Goal: Task Accomplishment & Management: Complete application form

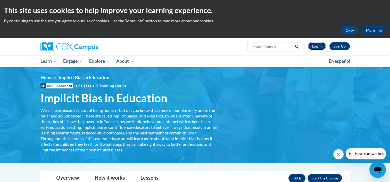
click at [314, 46] on link "Log In" at bounding box center [317, 46] width 18 height 8
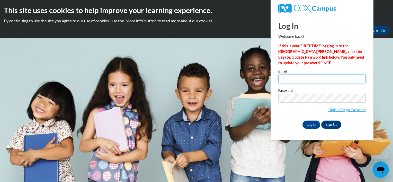
click at [325, 80] on input "Email" at bounding box center [323, 79] width 88 height 9
type input "jenniferh@ymcaatlanta.org"
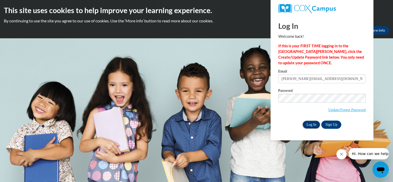
click at [314, 124] on input "Log In" at bounding box center [312, 125] width 18 height 8
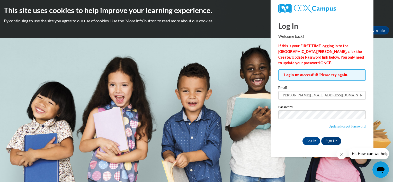
click at [226, 75] on body "This site uses cookies to help improve your learning experience. By continuing …" at bounding box center [196, 91] width 393 height 182
click at [312, 140] on input "Log In" at bounding box center [312, 141] width 18 height 8
click at [333, 127] on link "Update/Forgot Password" at bounding box center [347, 126] width 37 height 4
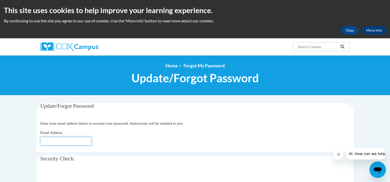
click at [62, 140] on input "Email Address" at bounding box center [65, 141] width 51 height 9
type input "[PERSON_NAME][EMAIL_ADDRESS][DOMAIN_NAME]"
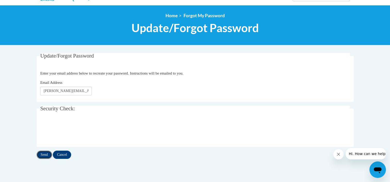
click at [42, 156] on input "Send" at bounding box center [44, 155] width 15 height 8
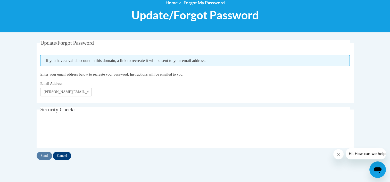
scroll to position [64, 0]
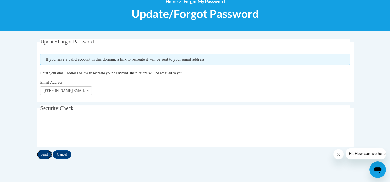
click at [41, 155] on input "Send" at bounding box center [44, 155] width 15 height 8
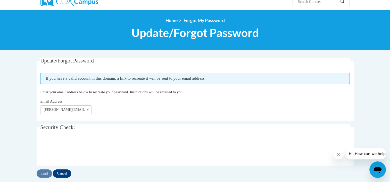
scroll to position [72, 0]
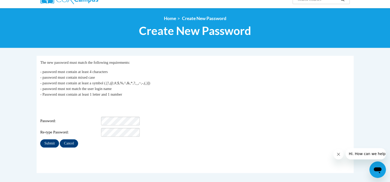
scroll to position [48, 0]
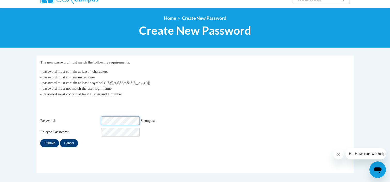
click at [105, 126] on div "Login: jenniferh@ymcaatlanta.org Password: Strongest Re-type Password:" at bounding box center [194, 119] width 309 height 36
click at [45, 139] on input "Submit" at bounding box center [49, 143] width 19 height 8
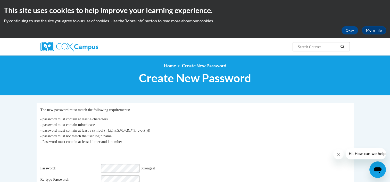
click at [210, 164] on div "Password: Strongest" at bounding box center [194, 168] width 309 height 9
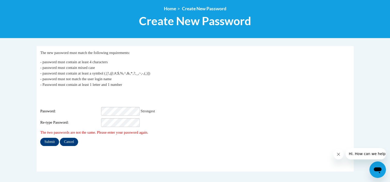
scroll to position [53, 0]
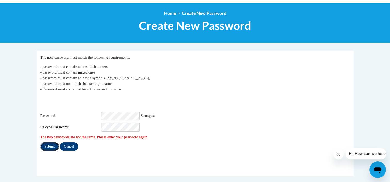
click at [51, 143] on input "Submit" at bounding box center [49, 147] width 19 height 8
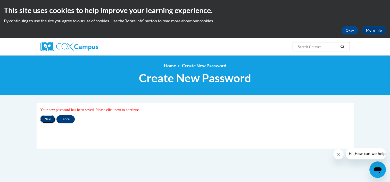
click at [49, 118] on input "Next" at bounding box center [47, 119] width 15 height 8
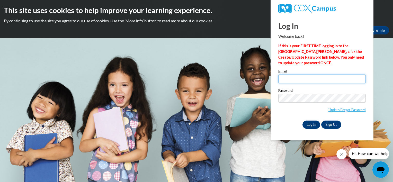
type input "[PERSON_NAME][EMAIL_ADDRESS][DOMAIN_NAME]"
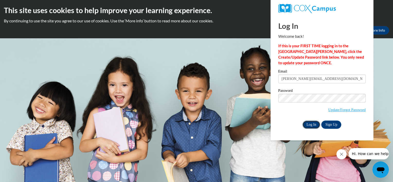
click at [309, 125] on input "Log In" at bounding box center [312, 125] width 18 height 8
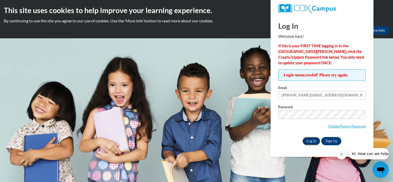
click at [309, 142] on input "Log In" at bounding box center [312, 141] width 18 height 8
click at [297, 119] on span "Update/Forgot Password" at bounding box center [323, 120] width 88 height 21
click at [308, 141] on input "Log In" at bounding box center [312, 141] width 18 height 8
click at [313, 139] on input "Log In" at bounding box center [312, 141] width 18 height 8
click at [336, 126] on link "Update/Forgot Password" at bounding box center [347, 126] width 37 height 4
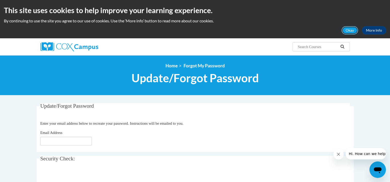
drag, startPoint x: 342, startPoint y: 32, endPoint x: 259, endPoint y: 39, distance: 83.7
click at [259, 39] on body "This site uses cookies to help improve your learning experience. By continuing …" at bounding box center [195, 167] width 390 height 335
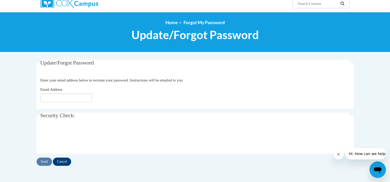
scroll to position [44, 0]
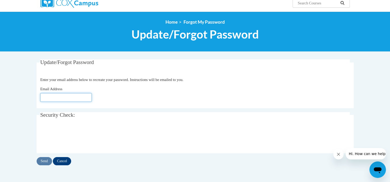
click at [79, 97] on input "Email Address" at bounding box center [65, 97] width 51 height 9
type input "[PERSON_NAME][EMAIL_ADDRESS][DOMAIN_NAME]"
click at [43, 159] on input "Send" at bounding box center [44, 161] width 15 height 8
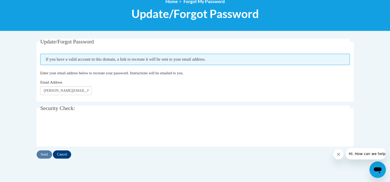
scroll to position [66, 0]
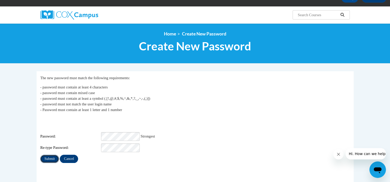
click at [48, 155] on input "Submit" at bounding box center [49, 159] width 19 height 8
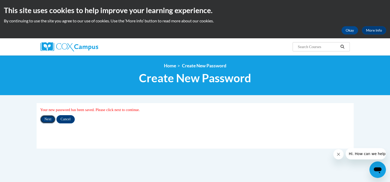
click at [48, 120] on input "Next" at bounding box center [47, 119] width 15 height 8
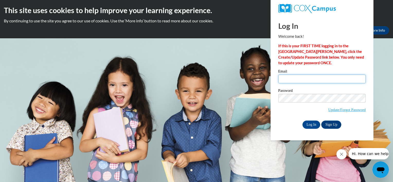
type input "[PERSON_NAME][EMAIL_ADDRESS][DOMAIN_NAME]"
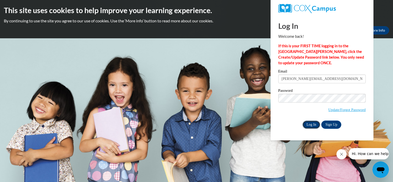
click at [311, 127] on input "Log In" at bounding box center [312, 125] width 18 height 8
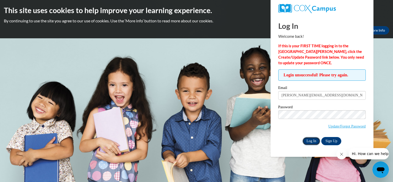
click at [315, 142] on input "Log In" at bounding box center [312, 141] width 18 height 8
click at [313, 140] on input "Log In" at bounding box center [312, 141] width 18 height 8
click at [309, 143] on input "Log In" at bounding box center [312, 141] width 18 height 8
click at [331, 141] on link "Sign Up" at bounding box center [332, 141] width 20 height 8
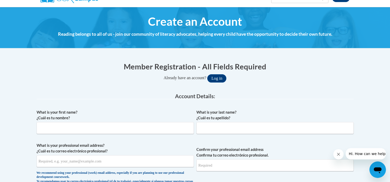
scroll to position [55, 0]
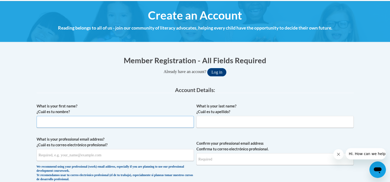
click at [97, 125] on input "What is your first name? ¿Cuál es tu nombre?" at bounding box center [115, 122] width 157 height 12
type input "[PERSON_NAME]"
type input "[PERSON_NAME][EMAIL_ADDRESS][DOMAIN_NAME]"
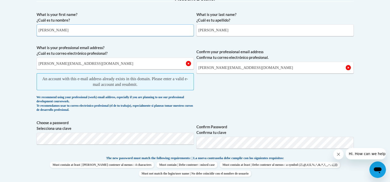
scroll to position [149, 0]
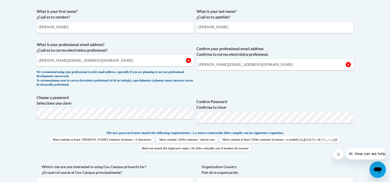
click at [256, 93] on div "What is your first name? ¿Cuál es tu nombre? [PERSON_NAME] What is your last na…" at bounding box center [195, 123] width 317 height 235
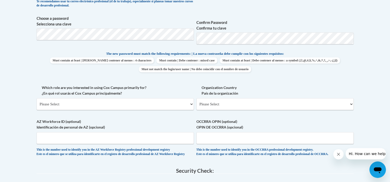
scroll to position [230, 0]
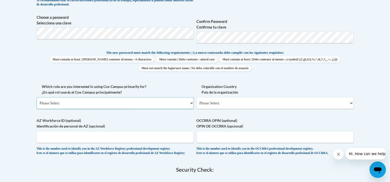
click at [191, 102] on select "Please Select College/University | Colegio/Universidad Community/Nonprofit Part…" at bounding box center [115, 103] width 157 height 12
select select "fbf2d438-af2f-41f8-98f1-81c410e29de3"
click at [37, 97] on select "Please Select College/University | Colegio/Universidad Community/Nonprofit Part…" at bounding box center [115, 103] width 157 height 12
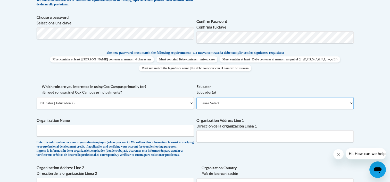
click at [351, 102] on select "Please Select Early Learning/Daycare Teacher/Family Home Care Provider | Maestr…" at bounding box center [274, 103] width 157 height 12
select select "5e2af403-4f2c-4e49-a02f-103e55d7b75b"
click at [196, 97] on select "Please Select Early Learning/Daycare Teacher/Family Home Care Provider | Maestr…" at bounding box center [274, 103] width 157 height 12
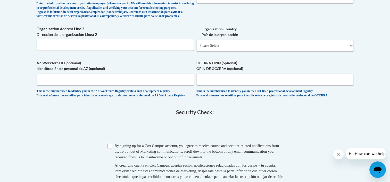
scroll to position [384, 0]
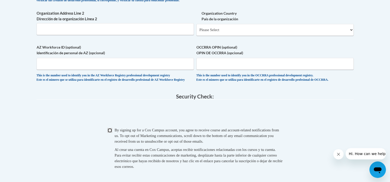
click at [108, 133] on input "Checkbox" at bounding box center [109, 130] width 5 height 5
checkbox input "true"
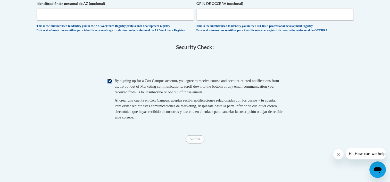
scroll to position [448, 0]
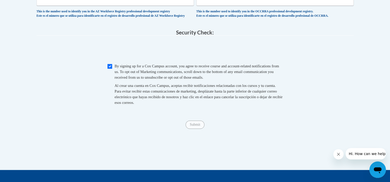
click at [193, 126] on span "Submit" at bounding box center [194, 124] width 19 height 4
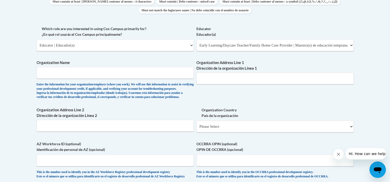
scroll to position [286, 0]
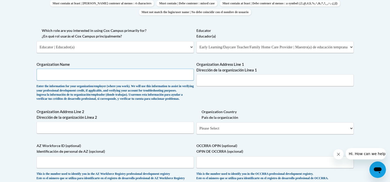
click at [126, 74] on input "Organization Name" at bounding box center [115, 75] width 157 height 12
type input "YMCA AWY"
click at [229, 80] on input "Organization Address Line 1 Dirección de la organización Línea 1" at bounding box center [274, 80] width 157 height 12
type input "[STREET_ADDRESS]"
click at [349, 134] on select "Please Select [GEOGRAPHIC_DATA] | [GEOGRAPHIC_DATA] Outside of [GEOGRAPHIC_DATA…" at bounding box center [274, 129] width 157 height 12
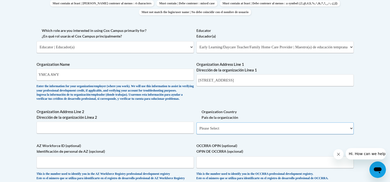
select select "ad49bcad-a171-4b2e-b99c-48b446064914"
click at [196, 131] on select "Please Select [GEOGRAPHIC_DATA] | [GEOGRAPHIC_DATA] Outside of [GEOGRAPHIC_DATA…" at bounding box center [274, 129] width 157 height 12
select select
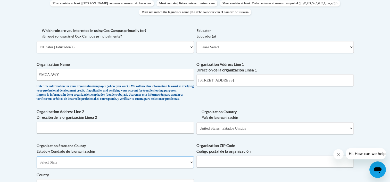
click at [189, 168] on select "Select State [US_STATE] [US_STATE] [US_STATE] [US_STATE] [US_STATE] [US_STATE] …" at bounding box center [115, 163] width 157 height 12
select select "[US_STATE]"
click at [37, 165] on select "Select State [US_STATE] [US_STATE] [US_STATE] [US_STATE] [US_STATE] [US_STATE] …" at bounding box center [115, 163] width 157 height 12
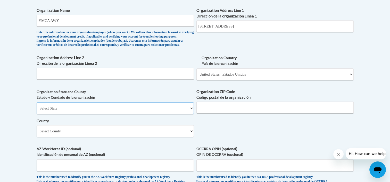
scroll to position [361, 0]
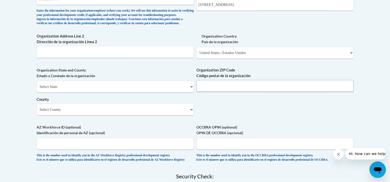
click at [325, 92] on input "Organization ZIP Code Código postal de la organización" at bounding box center [274, 86] width 157 height 12
type input "30331"
click at [190, 116] on select "Select County Appling [PERSON_NAME] [PERSON_NAME] [PERSON_NAME] [PERSON_NAME] B…" at bounding box center [115, 110] width 157 height 12
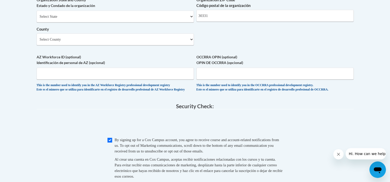
scroll to position [431, 0]
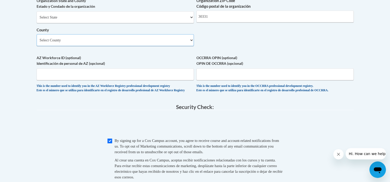
click at [192, 46] on select "Select County Appling [PERSON_NAME] [PERSON_NAME] [PERSON_NAME] [PERSON_NAME] B…" at bounding box center [115, 40] width 157 height 12
select select "[PERSON_NAME]"
click at [37, 42] on select "Select County Appling [PERSON_NAME] [PERSON_NAME] [PERSON_NAME] [PERSON_NAME] B…" at bounding box center [115, 40] width 157 height 12
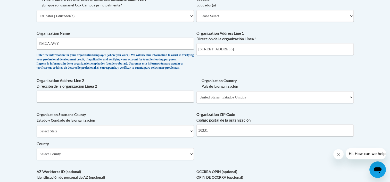
scroll to position [308, 0]
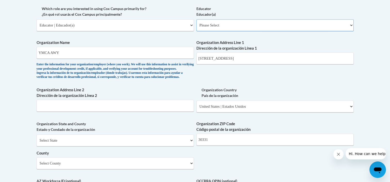
click at [351, 24] on select "Please Select Early Learning/Daycare Teacher/Family Home Care Provider | Maestr…" at bounding box center [274, 25] width 157 height 12
select select "5e2af403-4f2c-4e49-a02f-103e55d7b75b"
click at [196, 19] on select "Please Select Early Learning/Daycare Teacher/Family Home Care Provider | Maestr…" at bounding box center [274, 25] width 157 height 12
select select "null"
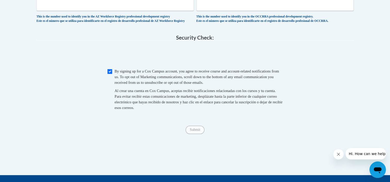
scroll to position [546, 0]
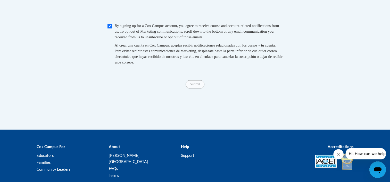
click at [194, 86] on span "Submit" at bounding box center [194, 84] width 19 height 4
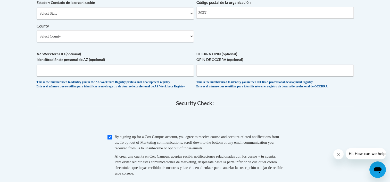
scroll to position [430, 0]
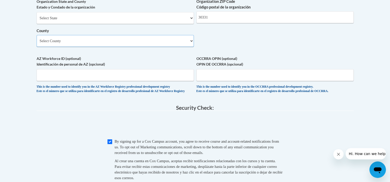
click at [191, 47] on select "Select County Appling [PERSON_NAME] [PERSON_NAME] [PERSON_NAME] [PERSON_NAME] B…" at bounding box center [115, 41] width 157 height 12
click at [184, 44] on select "Select County Appling [PERSON_NAME] [PERSON_NAME] [PERSON_NAME] [PERSON_NAME] B…" at bounding box center [115, 41] width 157 height 12
click at [191, 47] on select "Select County Appling [PERSON_NAME] [PERSON_NAME] [PERSON_NAME] [PERSON_NAME] B…" at bounding box center [115, 41] width 157 height 12
select select "[PERSON_NAME]"
click at [37, 44] on select "Select County Appling [PERSON_NAME] [PERSON_NAME] [PERSON_NAME] [PERSON_NAME] B…" at bounding box center [115, 41] width 157 height 12
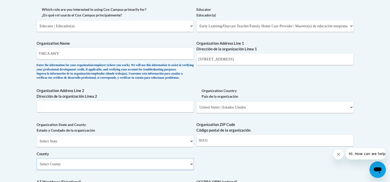
scroll to position [302, 0]
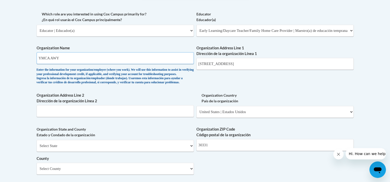
click at [155, 57] on input "YMCA AWY" at bounding box center [115, 58] width 157 height 12
type input "YMCA"
click at [223, 83] on div "What is your first name? ¿Cuál es tu nombre? [PERSON_NAME] What is your last na…" at bounding box center [195, 39] width 317 height 373
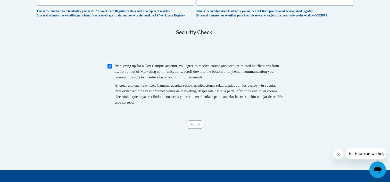
scroll to position [507, 0]
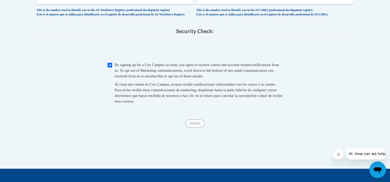
click at [196, 125] on span "Submit" at bounding box center [194, 123] width 19 height 4
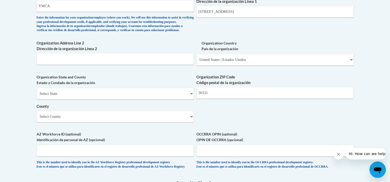
scroll to position [353, 0]
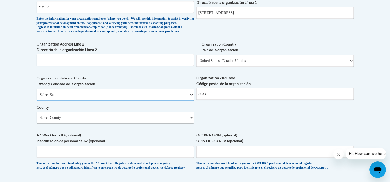
click at [191, 101] on select "Select State [US_STATE] [US_STATE] [US_STATE] [US_STATE] [US_STATE] [US_STATE] …" at bounding box center [115, 95] width 157 height 12
click at [37, 97] on select "Select State [US_STATE] [US_STATE] [US_STATE] [US_STATE] [US_STATE] [US_STATE] …" at bounding box center [115, 95] width 157 height 12
click at [191, 101] on select "Select State [US_STATE] [US_STATE] [US_STATE] [US_STATE] [US_STATE] [US_STATE] …" at bounding box center [115, 95] width 157 height 12
select select "[US_STATE]"
click at [37, 97] on select "Select State [US_STATE] [US_STATE] [US_STATE] [US_STATE] [US_STATE] [US_STATE] …" at bounding box center [115, 95] width 157 height 12
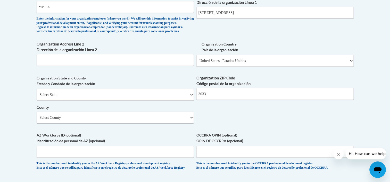
drag, startPoint x: 190, startPoint y: 127, endPoint x: 187, endPoint y: 141, distance: 14.4
click at [190, 124] on select "Select County Appling [PERSON_NAME] [PERSON_NAME] [PERSON_NAME] [PERSON_NAME] B…" at bounding box center [115, 118] width 157 height 12
select select "[PERSON_NAME]"
click at [37, 120] on select "Select County Appling [PERSON_NAME] [PERSON_NAME] [PERSON_NAME] [PERSON_NAME] B…" at bounding box center [115, 118] width 157 height 12
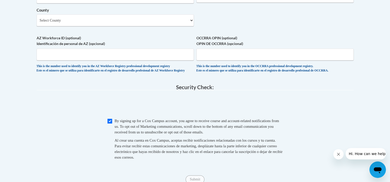
scroll to position [504, 0]
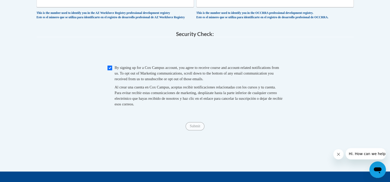
click at [196, 128] on span "Submit" at bounding box center [194, 126] width 19 height 4
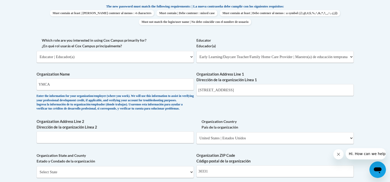
scroll to position [302, 0]
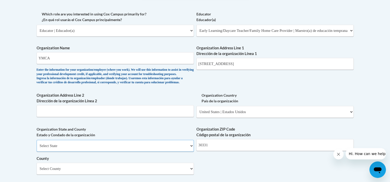
click at [191, 152] on select "Select State [US_STATE] [US_STATE] [US_STATE] [US_STATE] [US_STATE] [US_STATE] …" at bounding box center [115, 146] width 157 height 12
click at [212, 168] on div "What is your first name? ¿Cuál es tu nombre? [PERSON_NAME] What is your last na…" at bounding box center [195, 39] width 317 height 373
click at [133, 117] on input "Organization Address Line 2 Dirección de la organización Línea 2" at bounding box center [115, 111] width 157 height 12
click at [96, 61] on input "YMCA" at bounding box center [115, 58] width 157 height 12
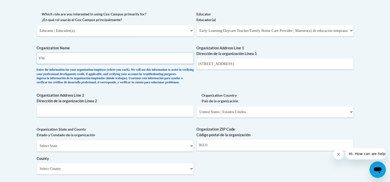
type input "Y"
click at [66, 56] on input "Metro [GEOGRAPHIC_DATA]" at bounding box center [115, 58] width 157 height 12
type input "Metro Atlanta YMCA"
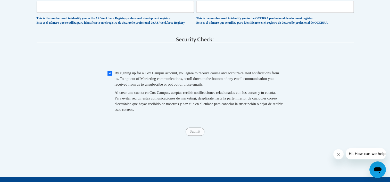
scroll to position [516, 0]
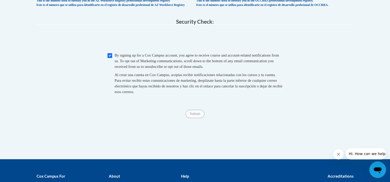
click at [200, 116] on span "Submit" at bounding box center [194, 113] width 19 height 4
click at [195, 116] on span "Submit" at bounding box center [194, 113] width 19 height 4
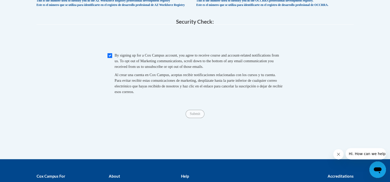
click at [195, 116] on span "Submit" at bounding box center [194, 113] width 19 height 4
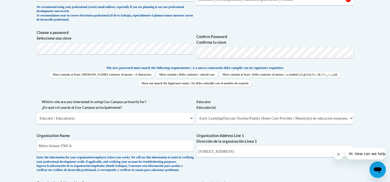
scroll to position [175, 0]
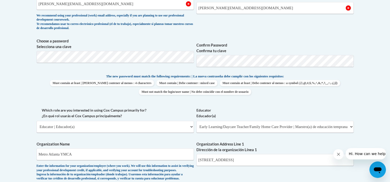
scroll to position [207, 0]
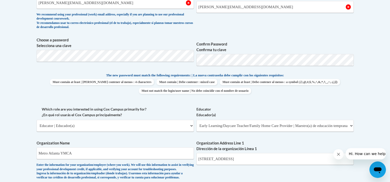
drag, startPoint x: 350, startPoint y: 126, endPoint x: 373, endPoint y: 136, distance: 25.3
click at [373, 136] on body "This site uses cookies to help improve your learning experience. By continuing …" at bounding box center [195, 176] width 390 height 767
drag, startPoint x: 373, startPoint y: 136, endPoint x: 350, endPoint y: 128, distance: 24.5
click at [350, 128] on select "Please Select Early Learning/Daycare Teacher/Family Home Care Provider | Maestr…" at bounding box center [274, 126] width 157 height 12
click at [378, 108] on body "This site uses cookies to help improve your learning experience. By continuing …" at bounding box center [195, 176] width 390 height 767
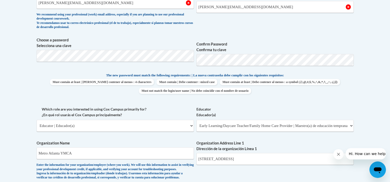
scroll to position [480, 0]
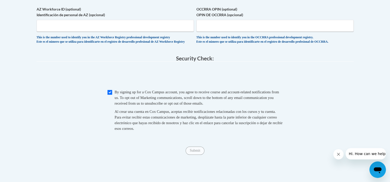
click at [196, 152] on span "Submit" at bounding box center [194, 150] width 19 height 4
click at [335, 153] on button "Close message from company" at bounding box center [338, 154] width 10 height 10
